Goal: Task Accomplishment & Management: Use online tool/utility

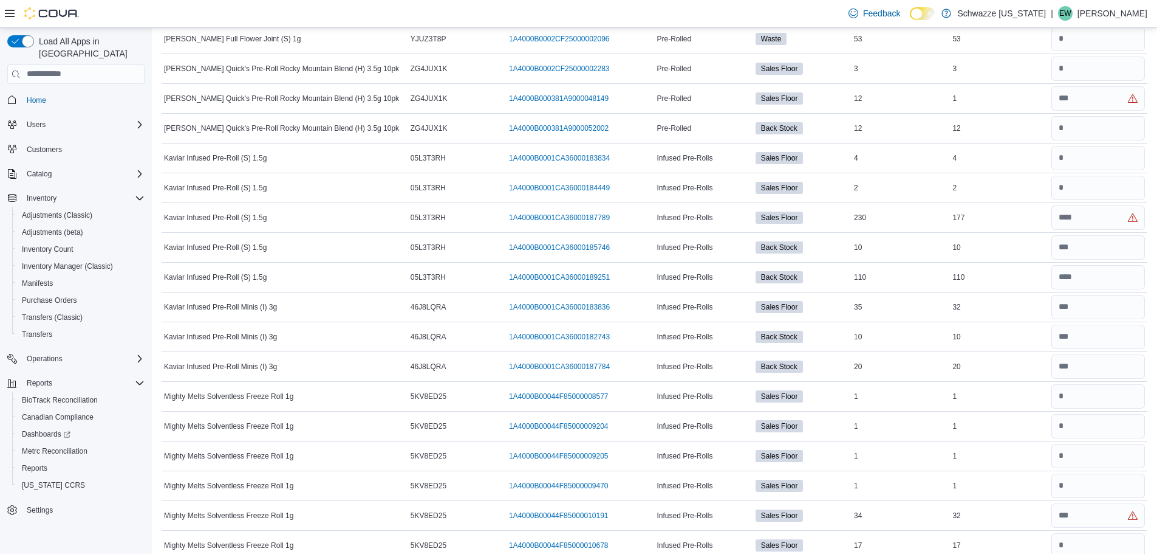
scroll to position [5341, 0]
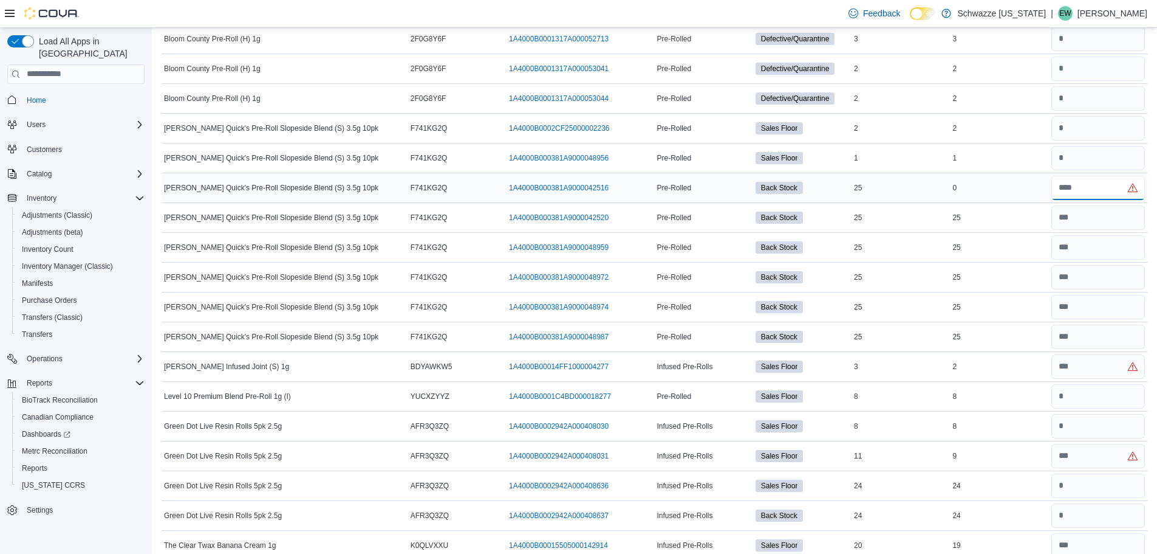
click at [1081, 191] on input "number" at bounding box center [1099, 188] width 94 height 24
type input "**"
drag, startPoint x: 972, startPoint y: 190, endPoint x: 964, endPoint y: 187, distance: 8.5
click at [964, 187] on div "0" at bounding box center [999, 187] width 98 height 15
drag, startPoint x: 1028, startPoint y: 182, endPoint x: 1016, endPoint y: 183, distance: 12.2
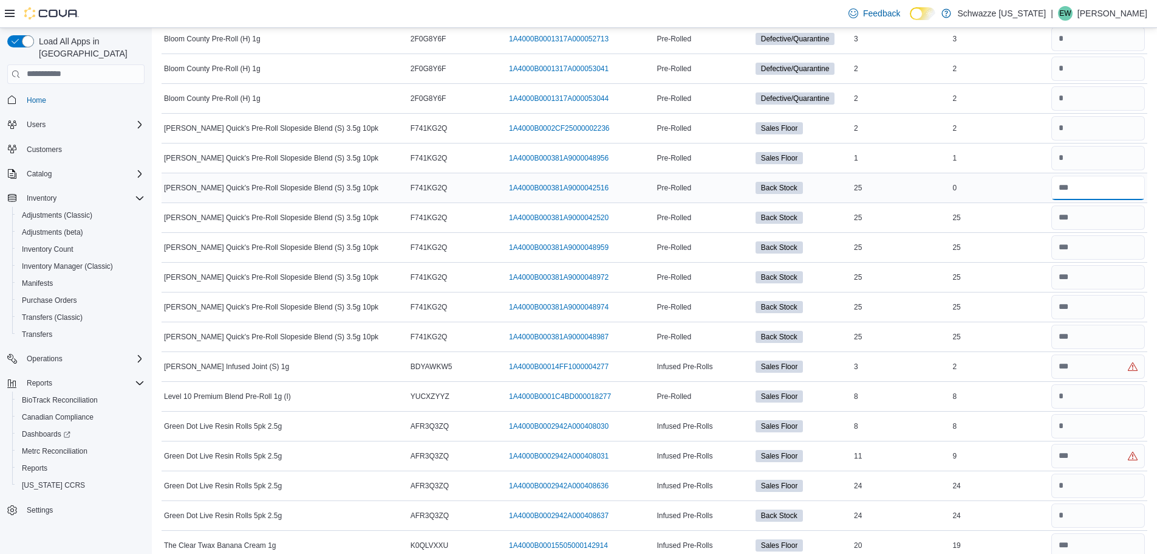
click at [1016, 183] on tr "Lowell Quick's Pre-Roll Slopeside Blend (S) 3.5g 10pk Catalog SKU F741KG2Q Pack…" at bounding box center [655, 188] width 986 height 30
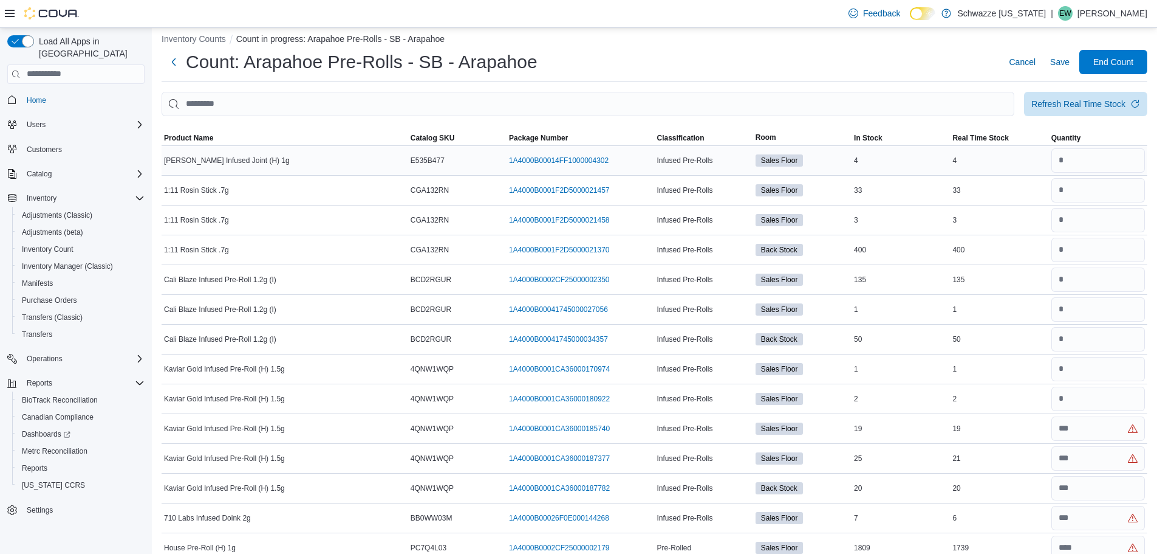
scroll to position [0, 0]
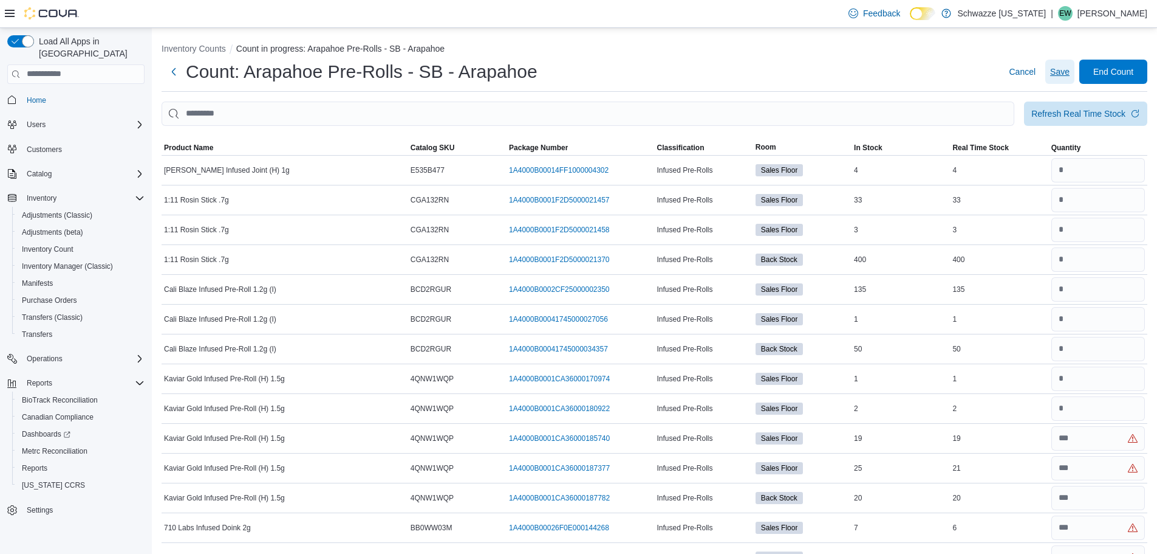
click at [1069, 66] on span "Save" at bounding box center [1060, 72] width 19 height 12
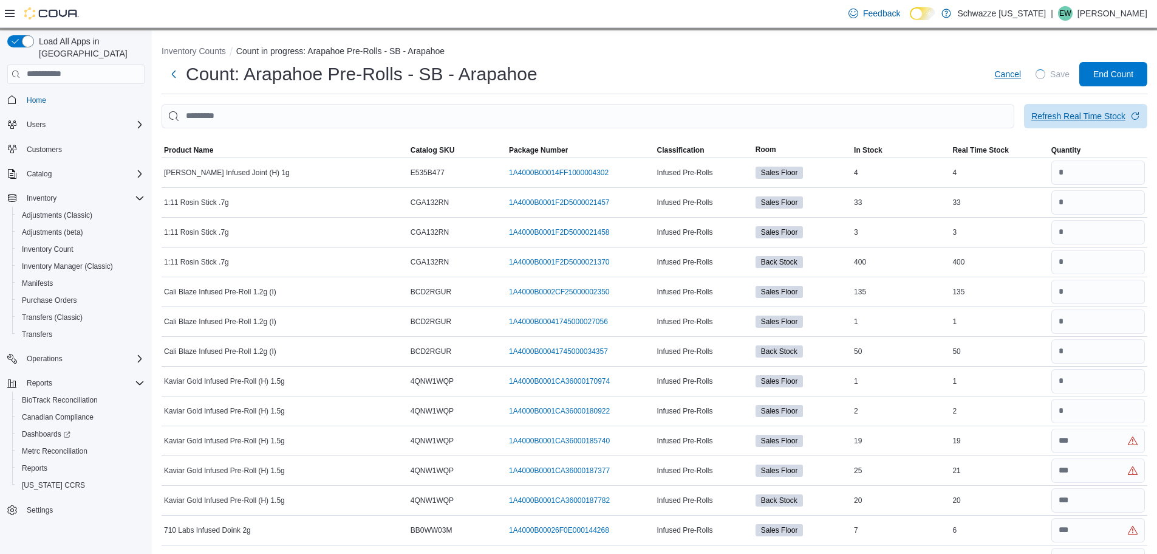
click at [1071, 114] on div "Refresh Real Time Stock" at bounding box center [1079, 116] width 94 height 12
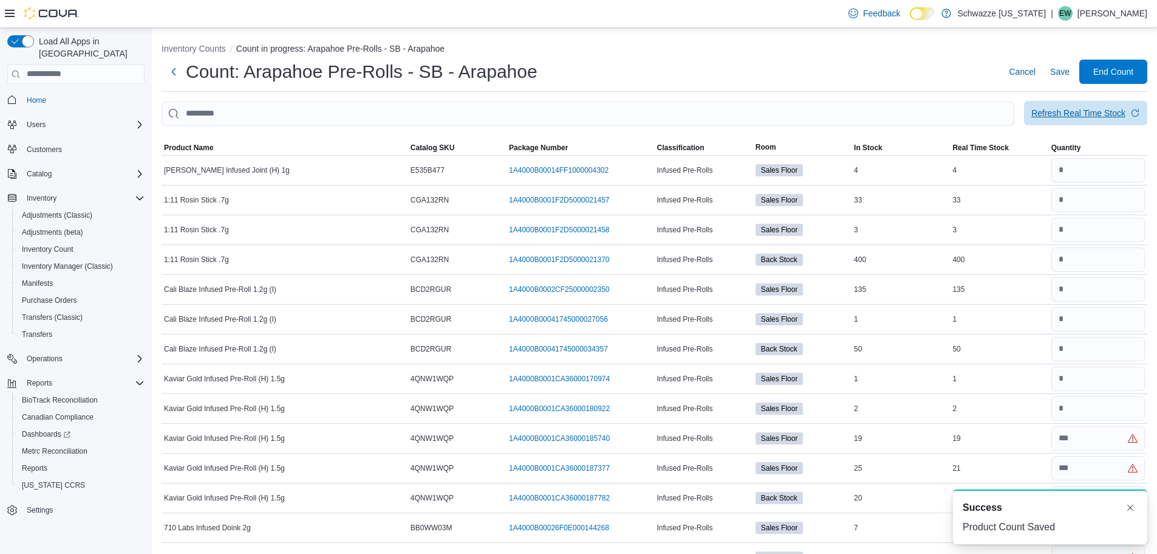
click at [1066, 116] on div "Refresh Real Time Stock" at bounding box center [1079, 113] width 94 height 12
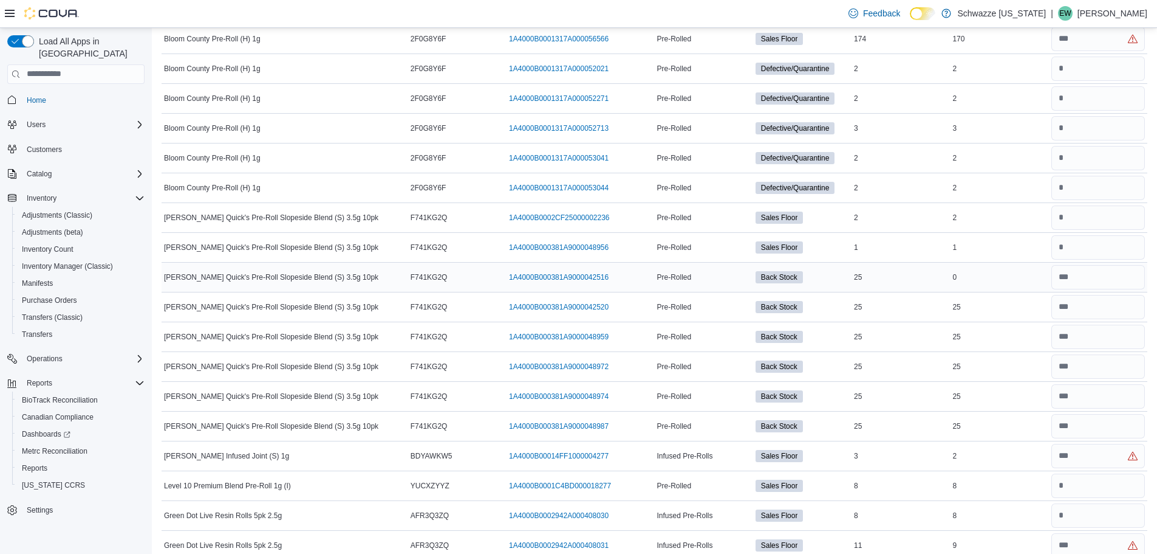
click at [619, 278] on div "1A4000B000381A9000042516 (opens in a new tab or window)" at bounding box center [581, 277] width 148 height 15
drag, startPoint x: 615, startPoint y: 276, endPoint x: 512, endPoint y: 276, distance: 102.7
click at [512, 276] on div "1A4000B000381A9000042516 (opens in a new tab or window)" at bounding box center [581, 277] width 148 height 15
click at [1087, 287] on input "number" at bounding box center [1099, 277] width 94 height 24
drag, startPoint x: 1080, startPoint y: 279, endPoint x: 1038, endPoint y: 275, distance: 42.1
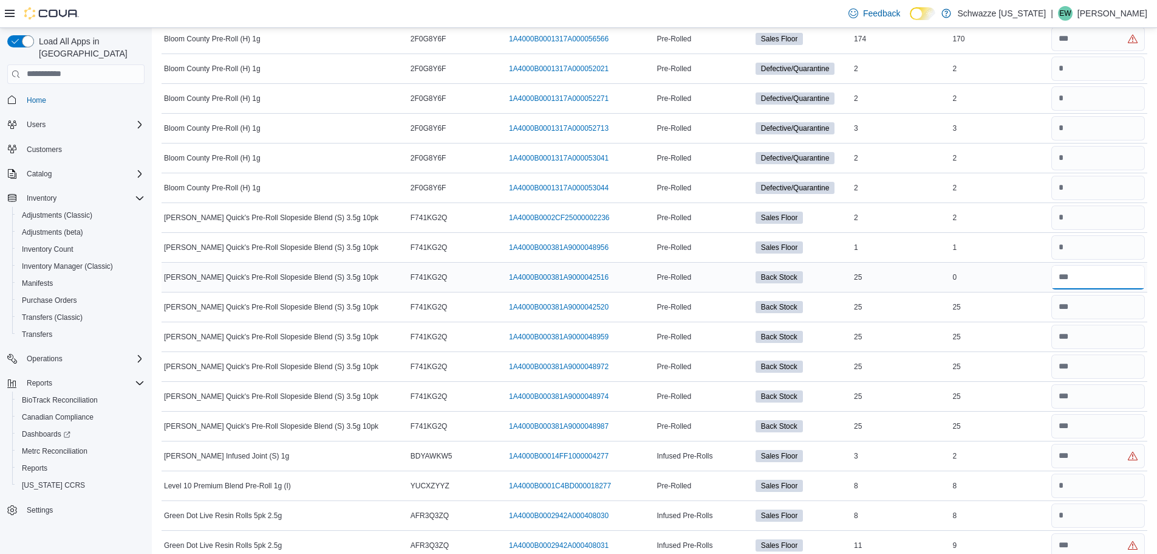
click at [1038, 275] on tr "Lowell Quick's Pre-Roll Slopeside Blend (S) 3.5g 10pk Catalog SKU F741KG2Q Pack…" at bounding box center [655, 277] width 986 height 30
type input "*"
click at [1041, 279] on div "0" at bounding box center [999, 277] width 98 height 15
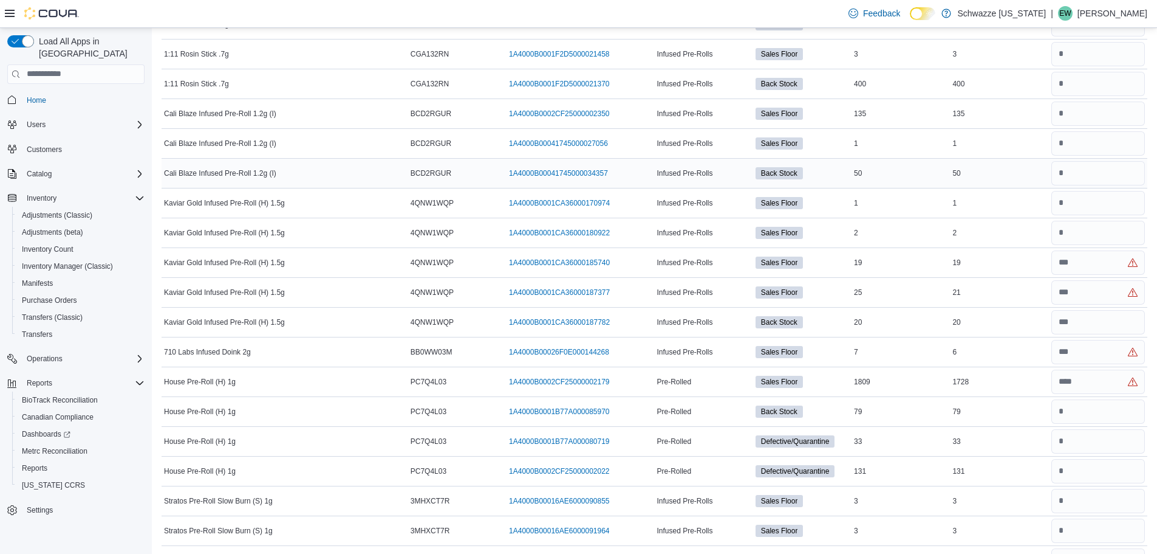
scroll to position [182, 0]
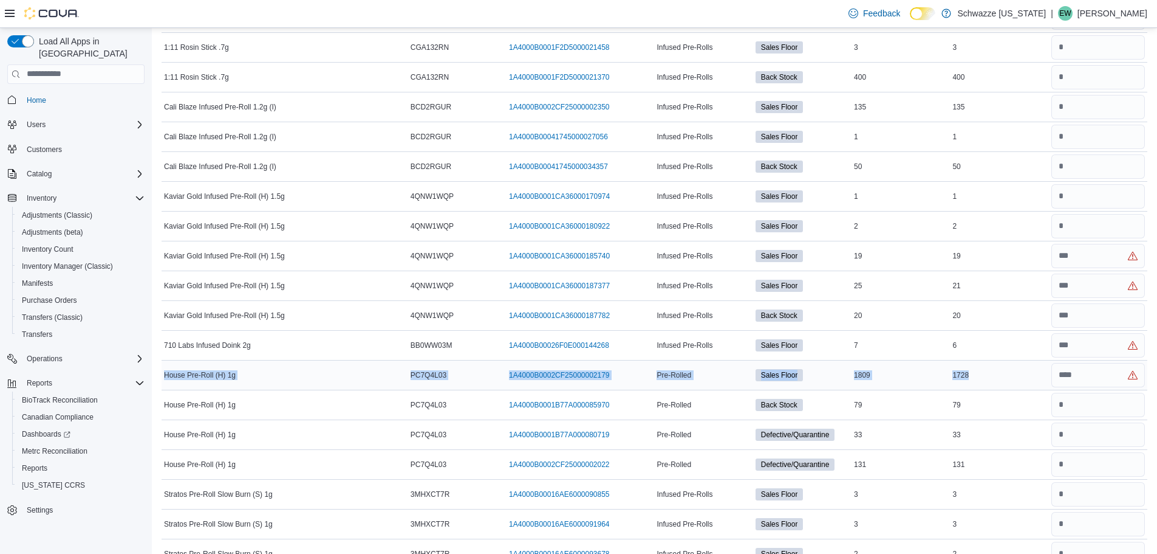
drag, startPoint x: 978, startPoint y: 376, endPoint x: 164, endPoint y: 373, distance: 813.6
click at [164, 373] on tr "House Pre-Roll (H) 1g Catalog SKU PC7Q4L03 Package Number 1A4000B0002CF25000002…" at bounding box center [655, 375] width 986 height 30
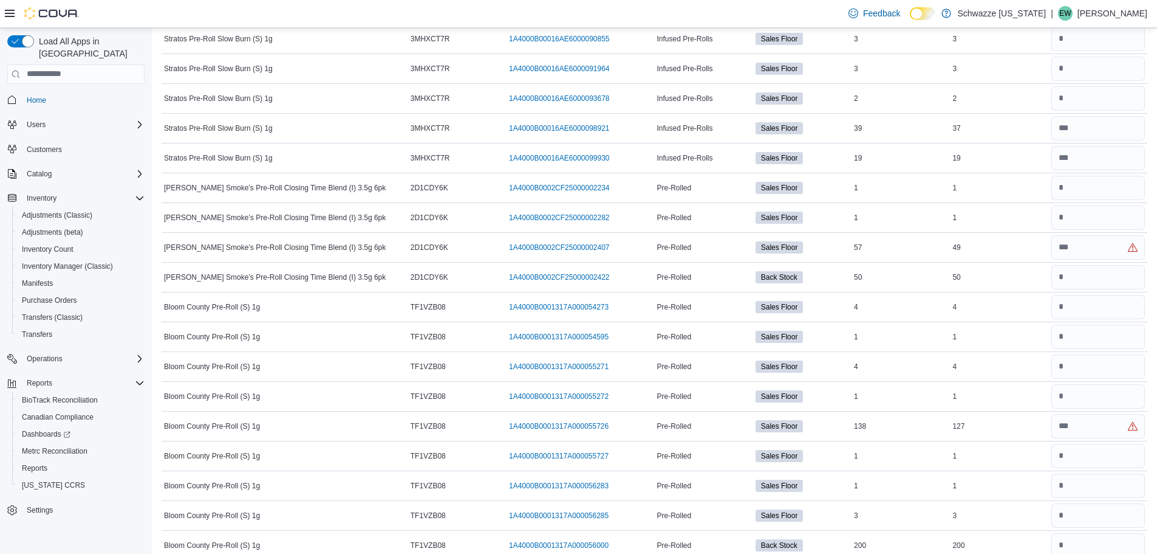
scroll to position [4448, 0]
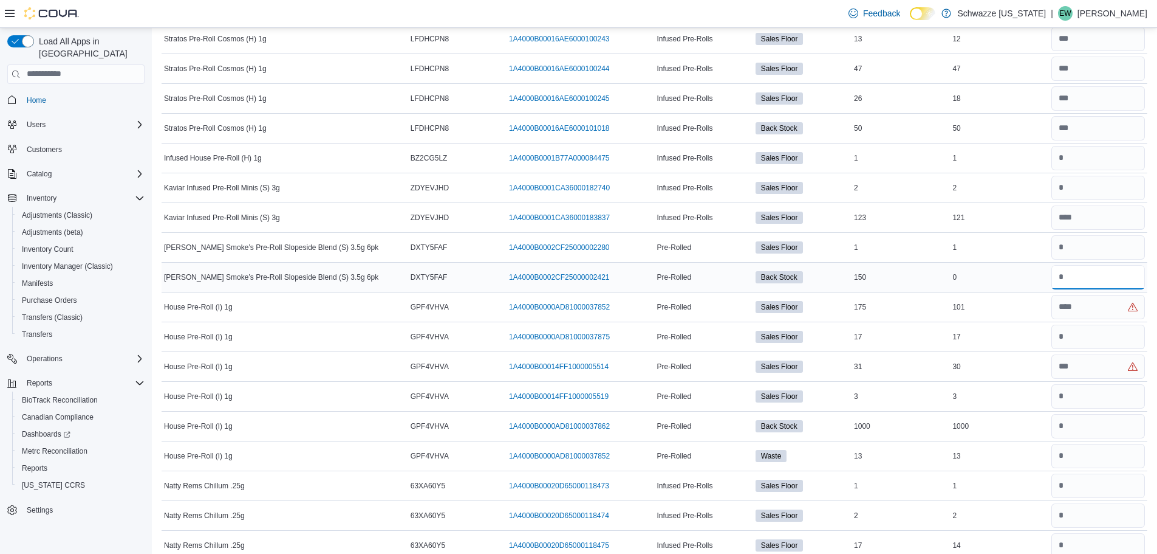
click at [1083, 276] on input "number" at bounding box center [1099, 277] width 94 height 24
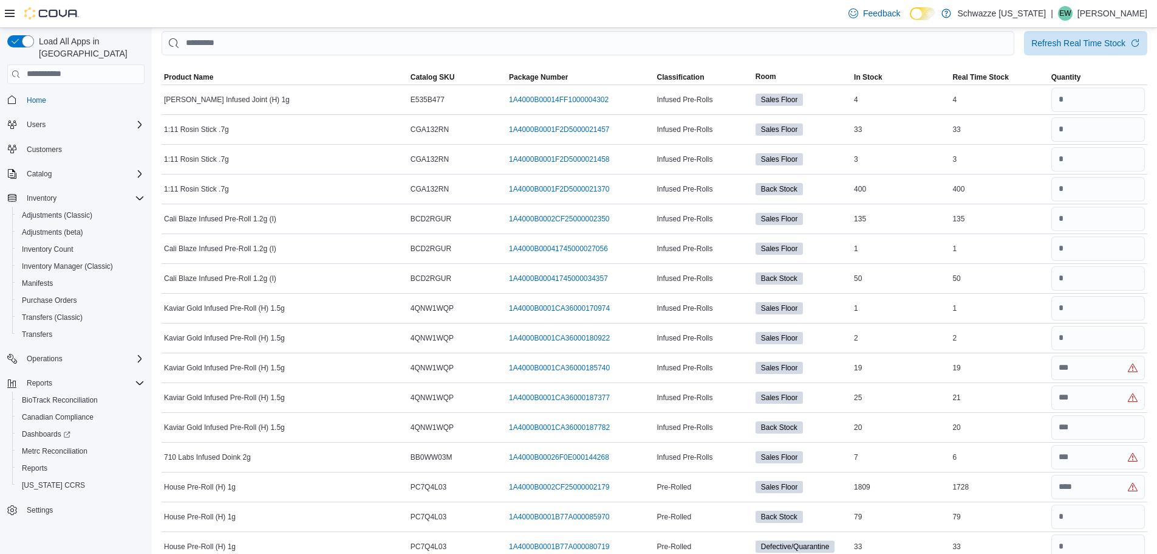
scroll to position [0, 0]
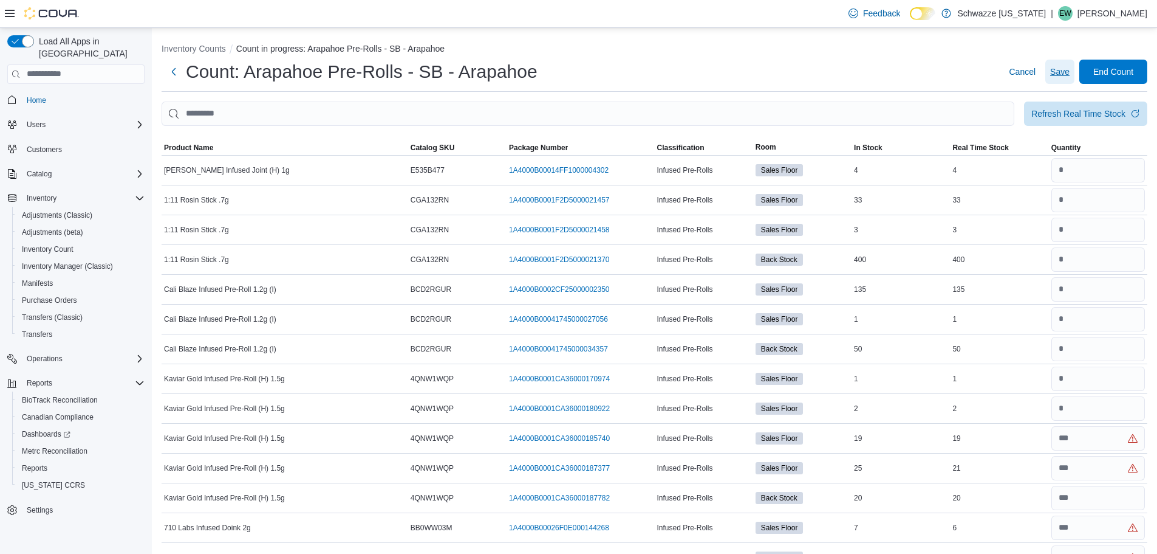
click at [1068, 73] on span "Save" at bounding box center [1060, 72] width 19 height 12
